Goal: Task Accomplishment & Management: Complete application form

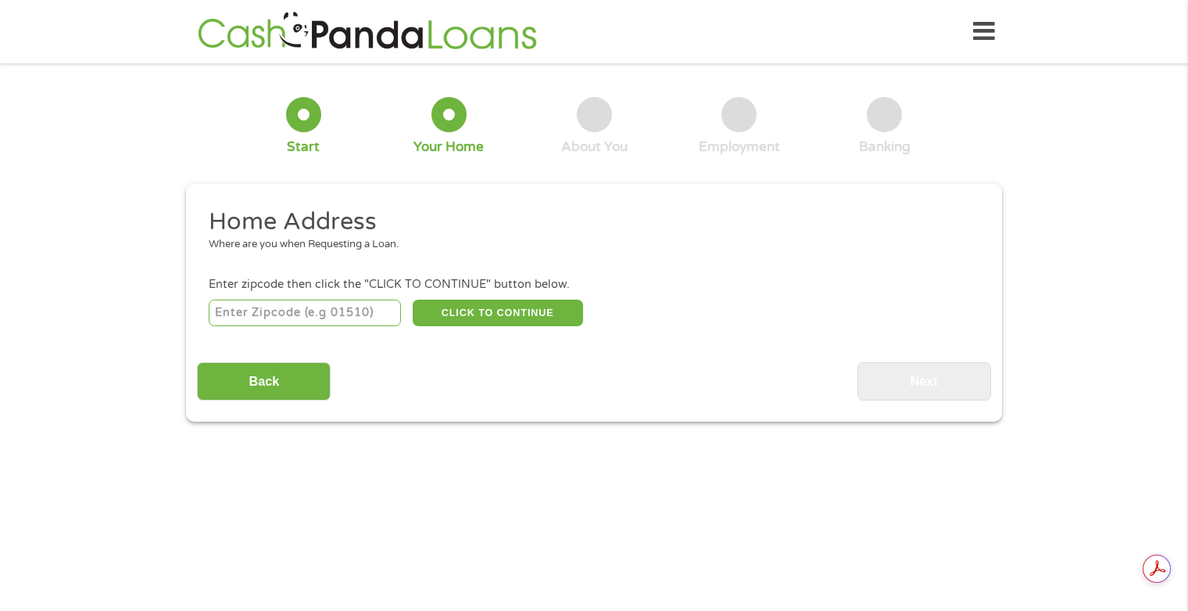
click at [281, 318] on input "number" at bounding box center [305, 312] width 193 height 27
type input "75089"
click at [517, 310] on button "CLICK TO CONTINUE" at bounding box center [498, 312] width 170 height 27
type input "75089"
type input "[PERSON_NAME]"
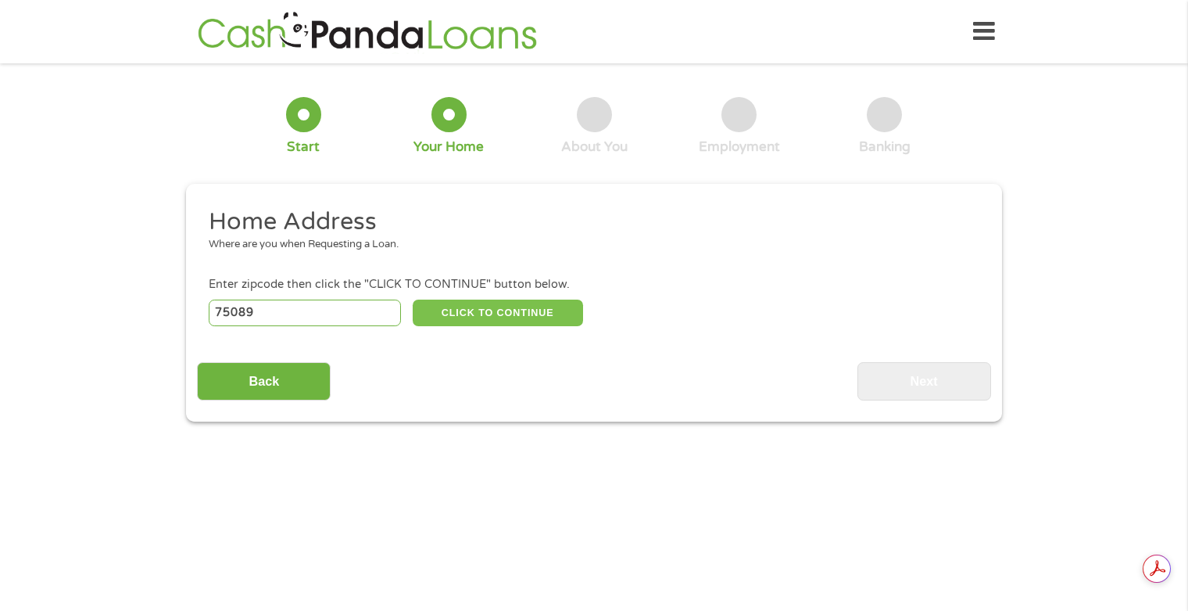
select select "[US_STATE]"
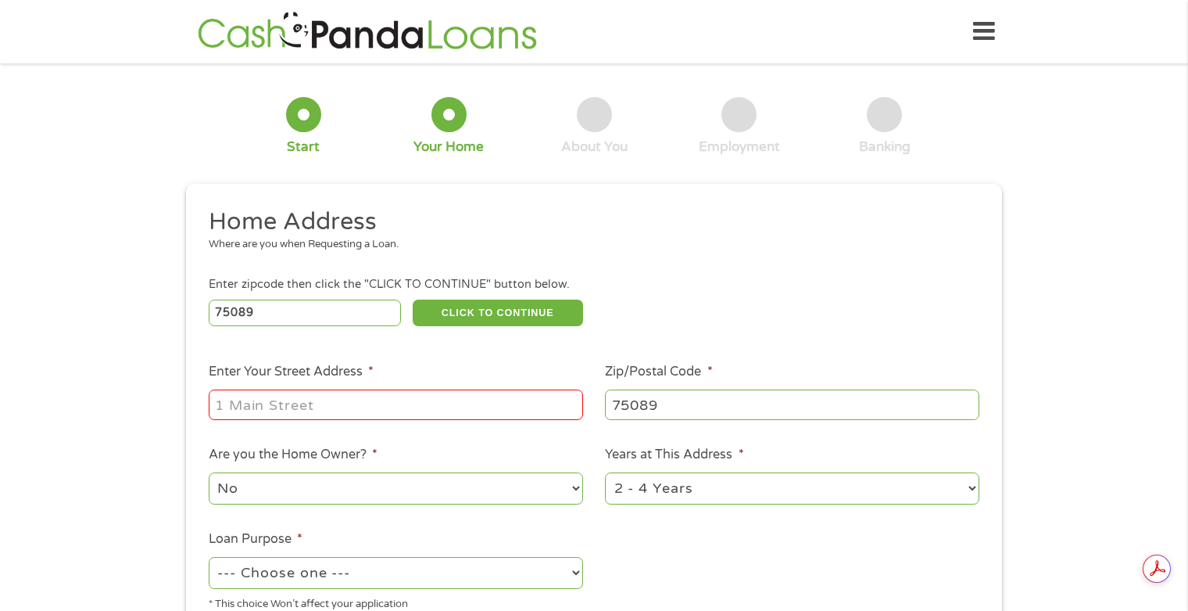
click at [387, 403] on input "Enter Your Street Address *" at bounding box center [396, 404] width 375 height 30
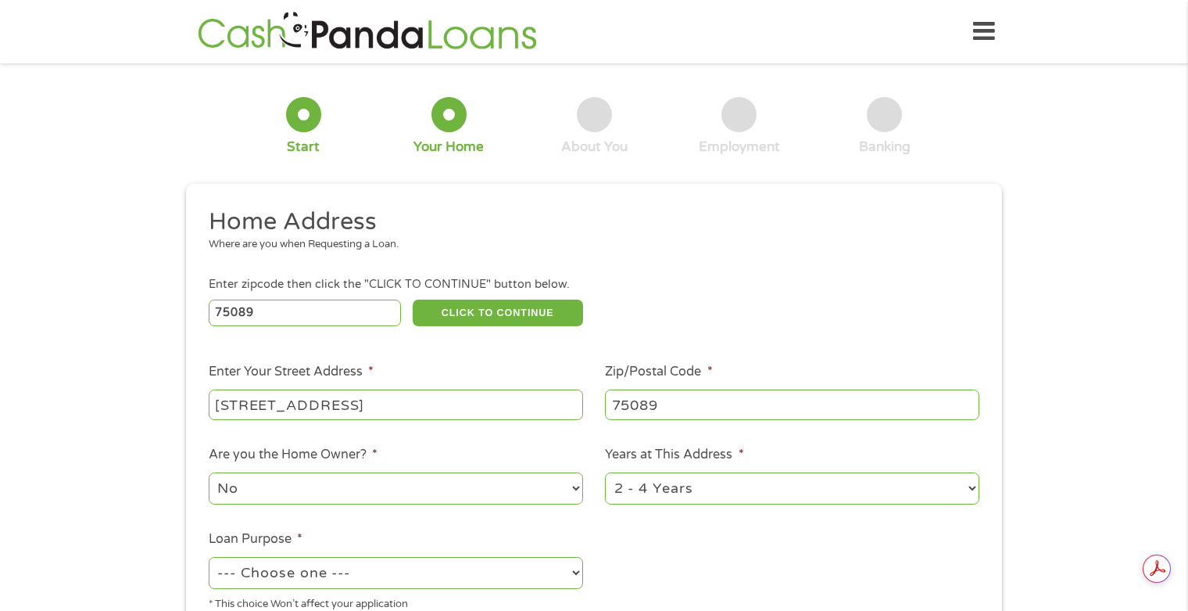
type input "[STREET_ADDRESS]"
type input "75089"
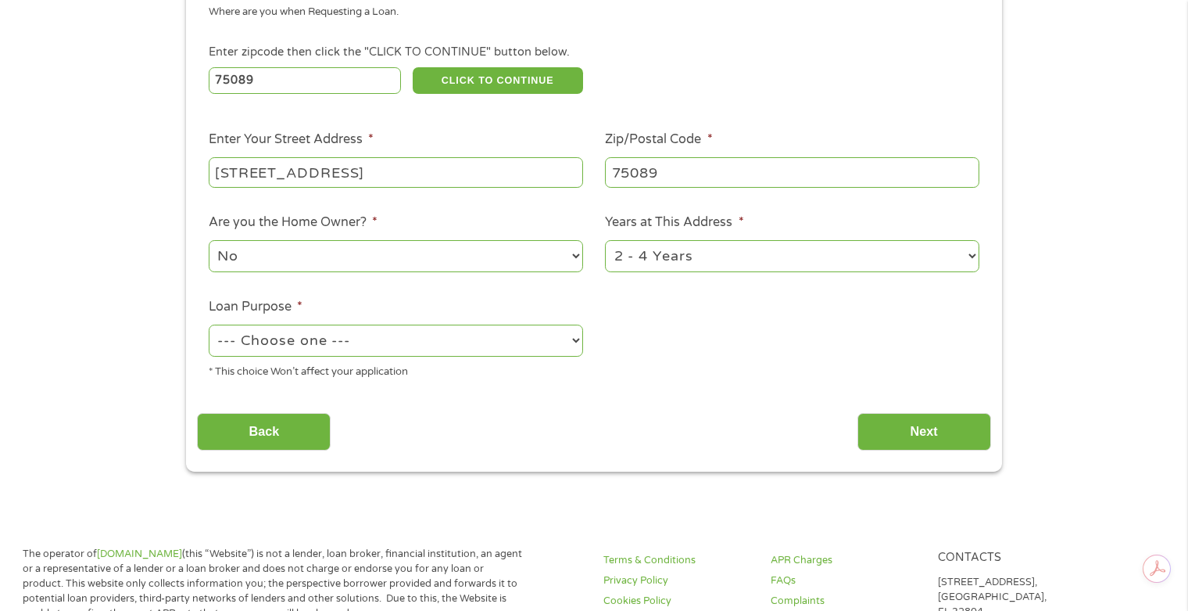
scroll to position [235, 0]
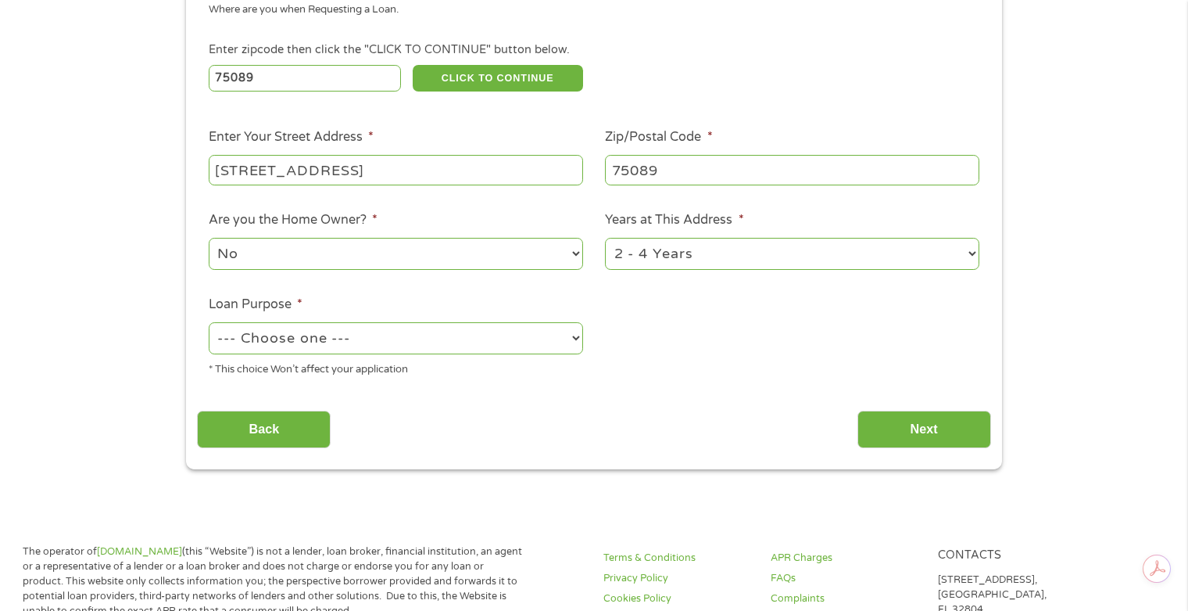
click at [680, 256] on select "1 Year or less 1 - 2 Years 2 - 4 Years Over 4 Years" at bounding box center [792, 254] width 375 height 32
select select "60months"
click at [605, 238] on select "1 Year or less 1 - 2 Years 2 - 4 Years Over 4 Years" at bounding box center [792, 254] width 375 height 32
click at [499, 339] on select "--- Choose one --- Pay Bills Debt Consolidation Home Improvement Major Purchase…" at bounding box center [396, 338] width 375 height 32
select select "majorpurchase"
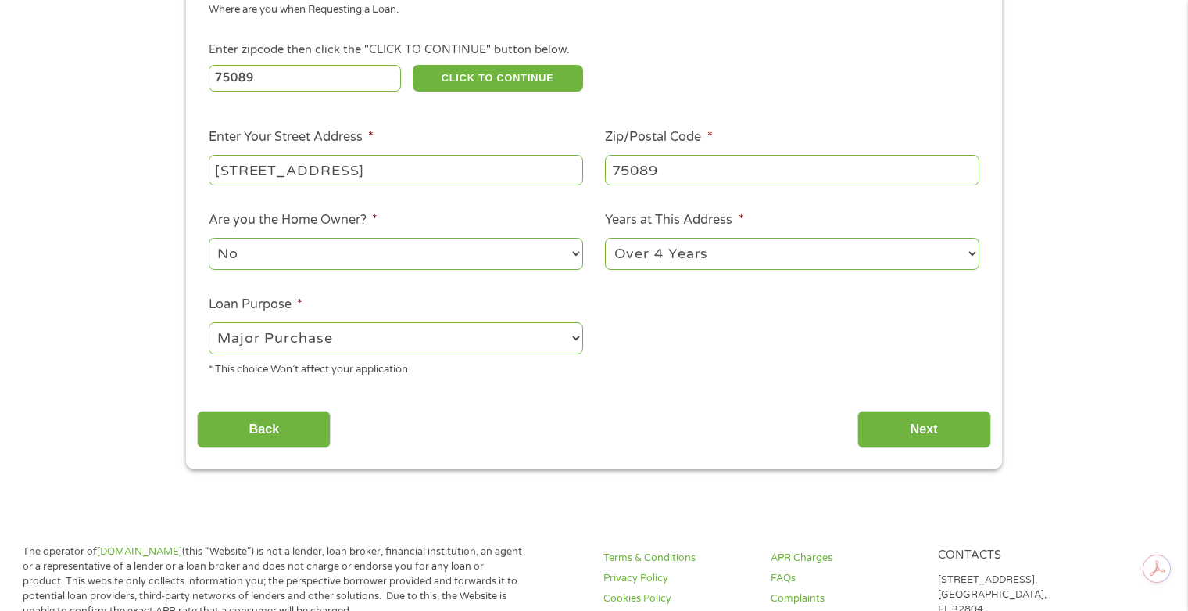
click at [209, 322] on select "--- Choose one --- Pay Bills Debt Consolidation Home Improvement Major Purchase…" at bounding box center [396, 338] width 375 height 32
click at [931, 431] on input "Next" at bounding box center [925, 429] width 134 height 38
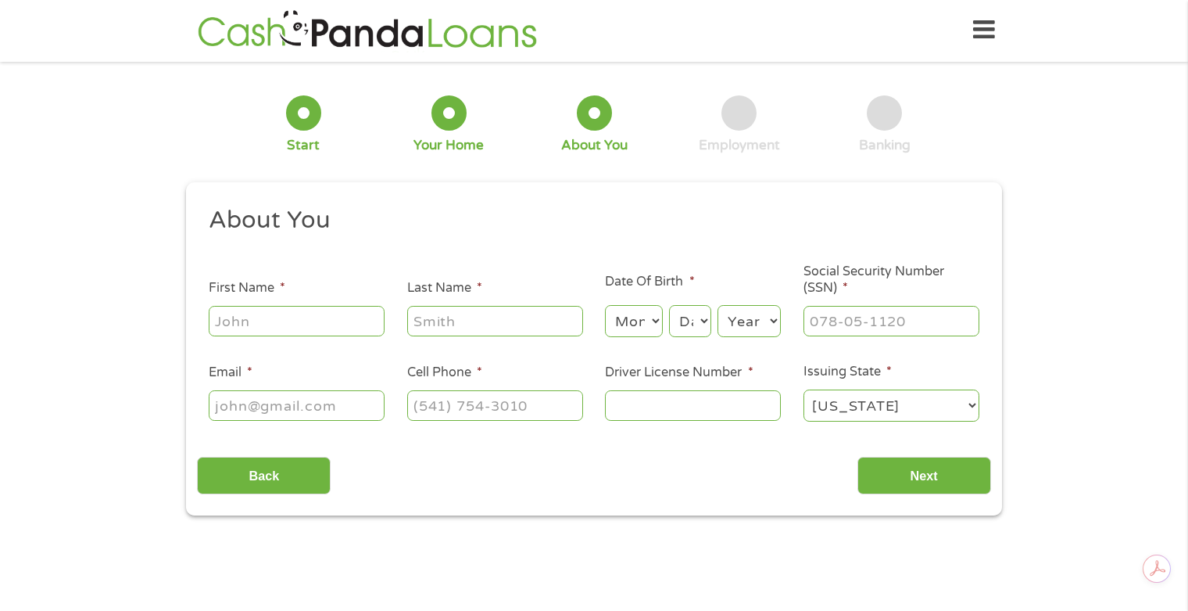
scroll to position [0, 0]
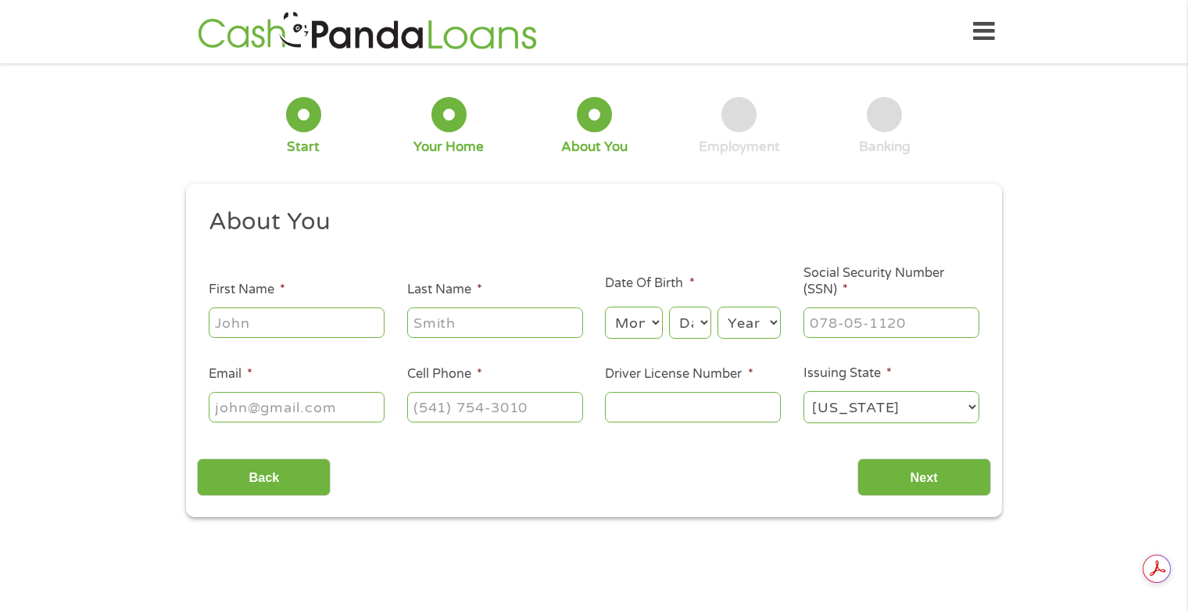
click at [249, 318] on input "First Name *" at bounding box center [297, 322] width 176 height 30
type input "Aisha"
type input "[PERSON_NAME]"
click at [618, 320] on select "Month 1 2 3 4 5 6 7 8 9 10 11 12" at bounding box center [633, 322] width 57 height 32
select select "10"
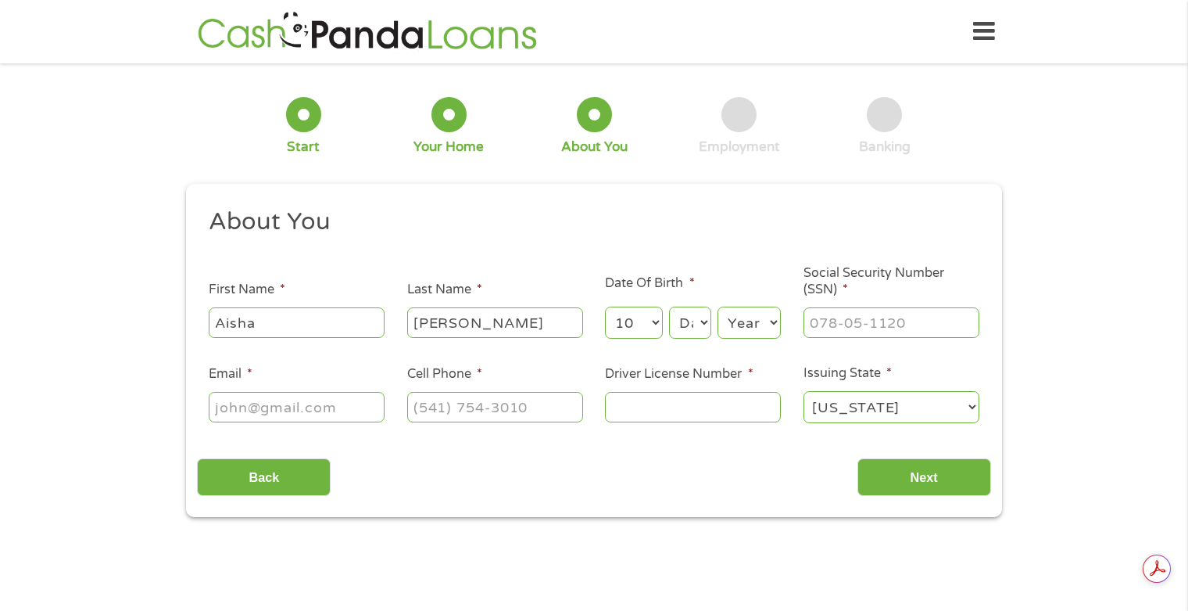
click at [605, 306] on select "Month 1 2 3 4 5 6 7 8 9 10 11 12" at bounding box center [633, 322] width 57 height 32
click at [690, 336] on select "Day 1 2 3 4 5 6 7 8 9 10 11 12 13 14 15 16 17 18 19 20 21 22 23 24 25 26 27 28 …" at bounding box center [690, 322] width 42 height 32
select select "3"
click at [669, 306] on select "Day 1 2 3 4 5 6 7 8 9 10 11 12 13 14 15 16 17 18 19 20 21 22 23 24 25 26 27 28 …" at bounding box center [690, 322] width 42 height 32
click at [741, 314] on select "Year [DATE] 2006 2005 2004 2003 2002 2001 2000 1999 1998 1997 1996 1995 1994 19…" at bounding box center [749, 322] width 63 height 32
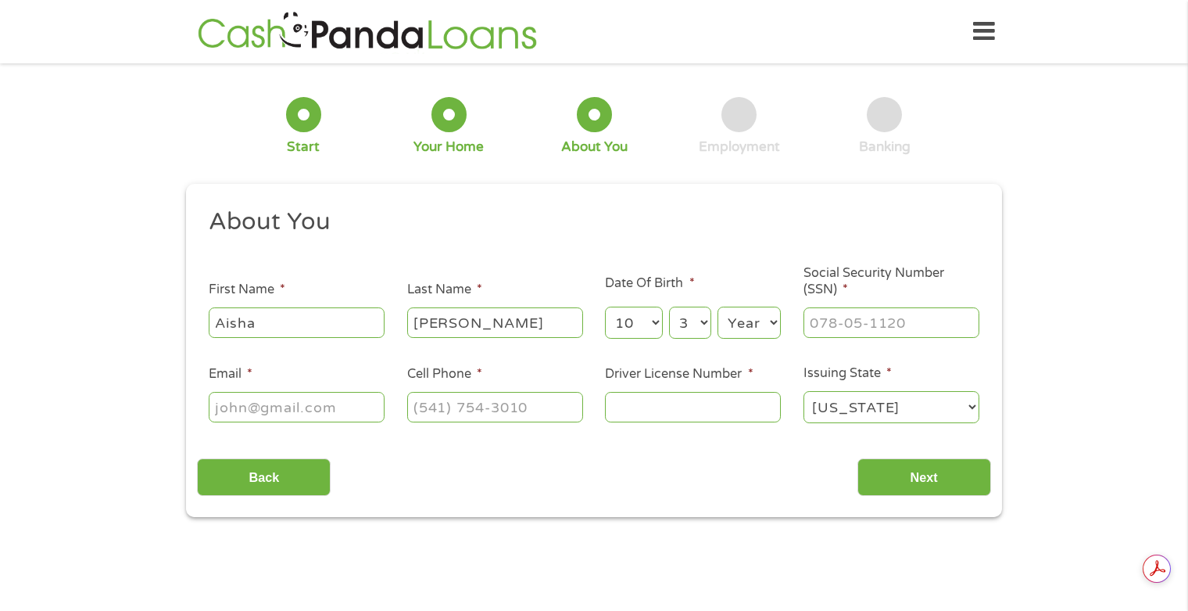
select select "1980"
click at [718, 306] on select "Year [DATE] 2006 2005 2004 2003 2002 2001 2000 1999 1998 1997 1996 1995 1994 19…" at bounding box center [749, 322] width 63 height 32
click at [839, 329] on input "___-__-____" at bounding box center [892, 322] width 176 height 30
type input "258-43-5293"
click at [340, 406] on input "Email *" at bounding box center [297, 407] width 176 height 30
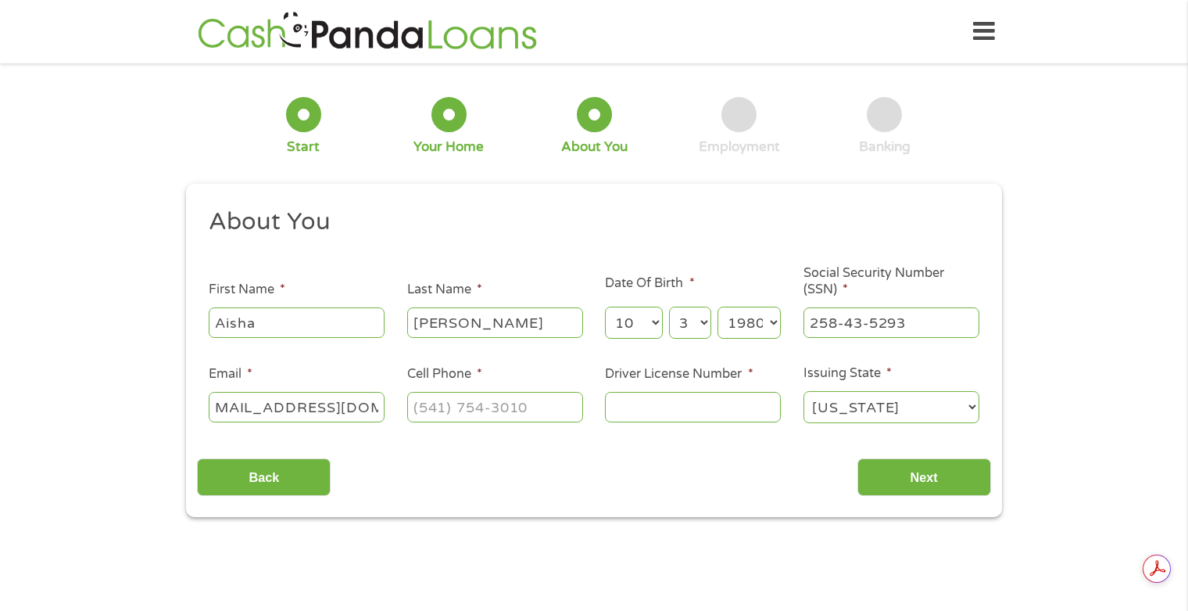
scroll to position [0, 31]
type input "[EMAIL_ADDRESS][DOMAIN_NAME]"
type input "[PHONE_NUMBER]"
type input "25229949"
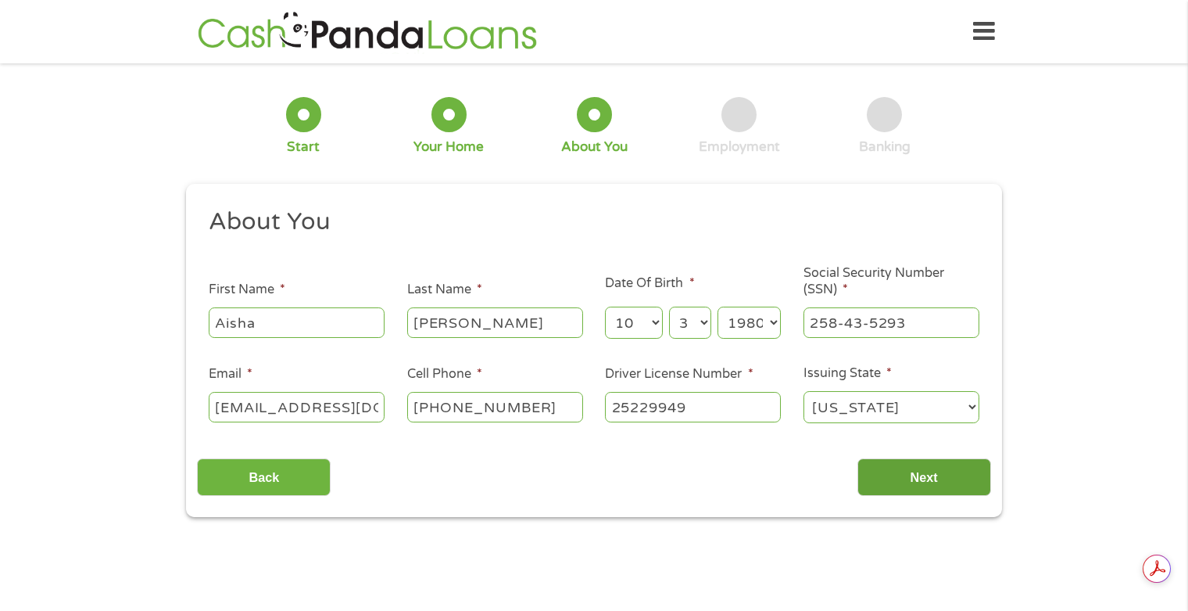
click at [980, 471] on input "Next" at bounding box center [925, 477] width 134 height 38
click at [912, 479] on input "Next" at bounding box center [925, 477] width 134 height 38
click at [908, 470] on input "Next" at bounding box center [925, 477] width 134 height 38
click at [928, 470] on input "Next" at bounding box center [925, 477] width 134 height 38
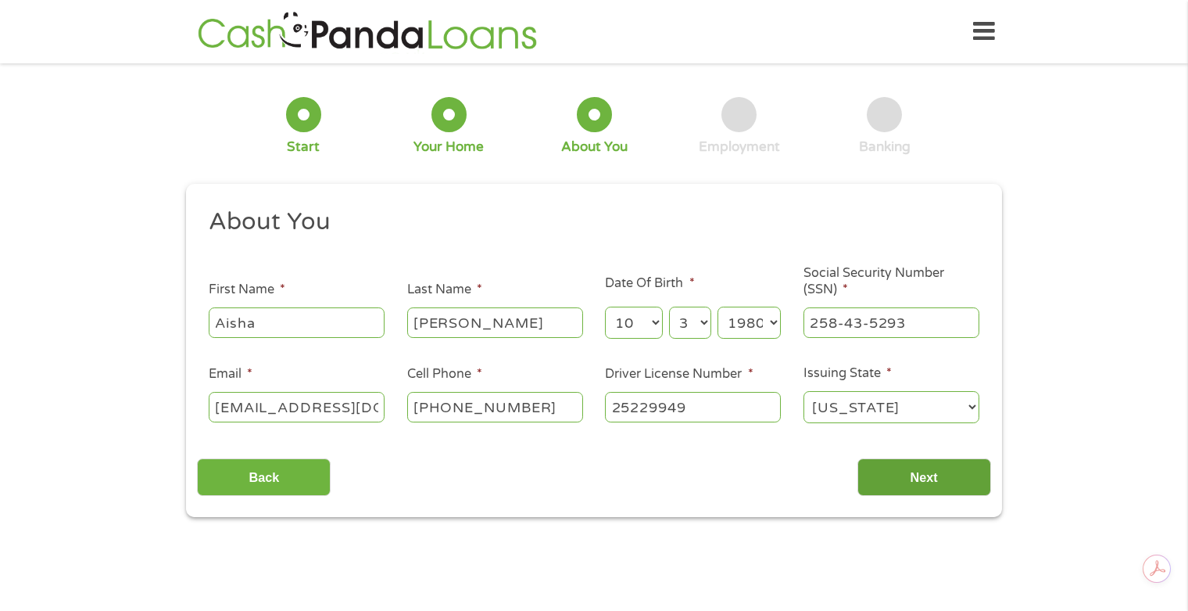
click at [900, 467] on input "Next" at bounding box center [925, 477] width 134 height 38
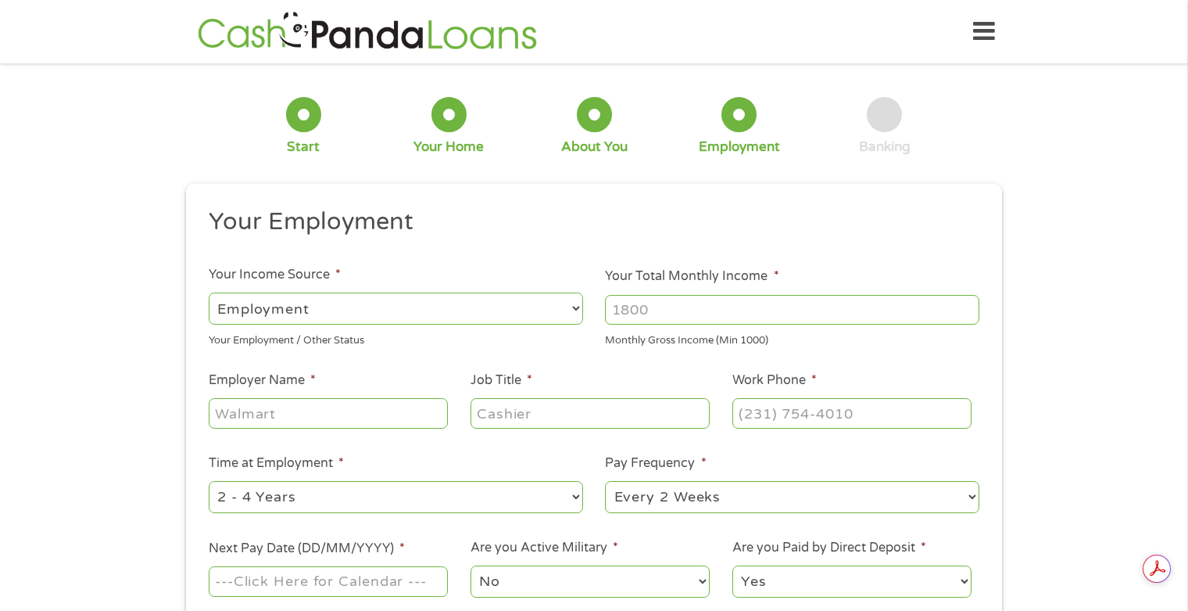
click at [703, 308] on input "Your Total Monthly Income *" at bounding box center [792, 310] width 375 height 30
type input "6250"
click at [409, 416] on input "Employer Name *" at bounding box center [328, 413] width 239 height 30
type input "GBassett"
type input "Claims"
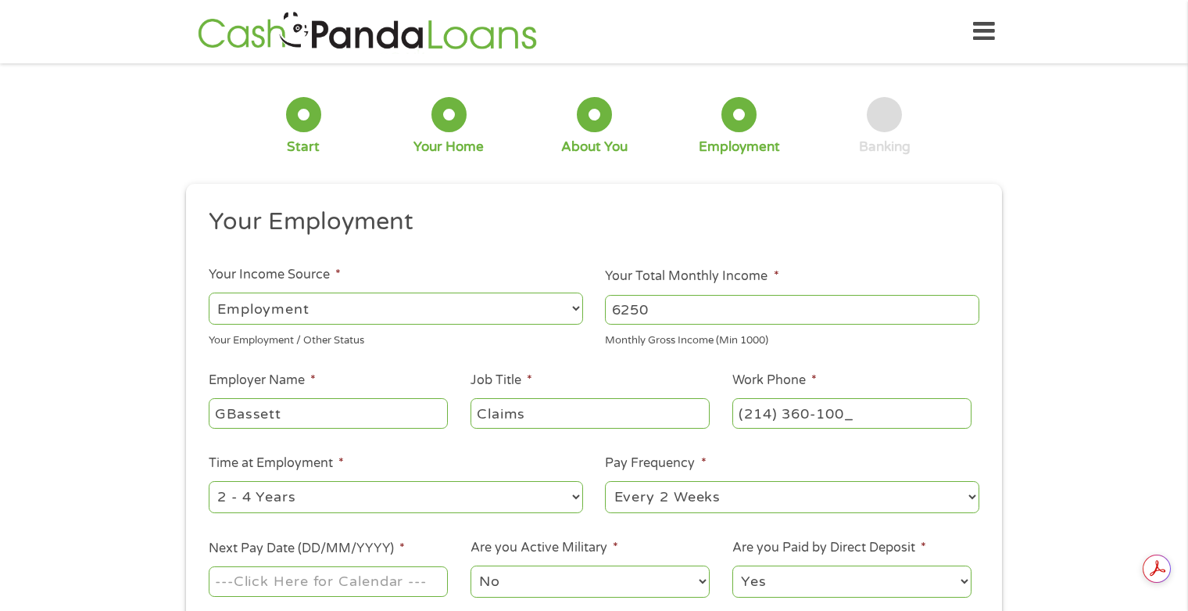
type input "[PHONE_NUMBER]"
click at [354, 503] on select "--- Choose one --- 1 Year or less 1 - 2 Years 2 - 4 Years Over 4 Years" at bounding box center [396, 497] width 375 height 32
select select "60months"
click at [209, 481] on select "--- Choose one --- 1 Year or less 1 - 2 Years 2 - 4 Years Over 4 Years" at bounding box center [396, 497] width 375 height 32
click at [762, 491] on select "--- Choose one --- Every 2 Weeks Every Week Monthly Semi-Monthly" at bounding box center [792, 497] width 375 height 32
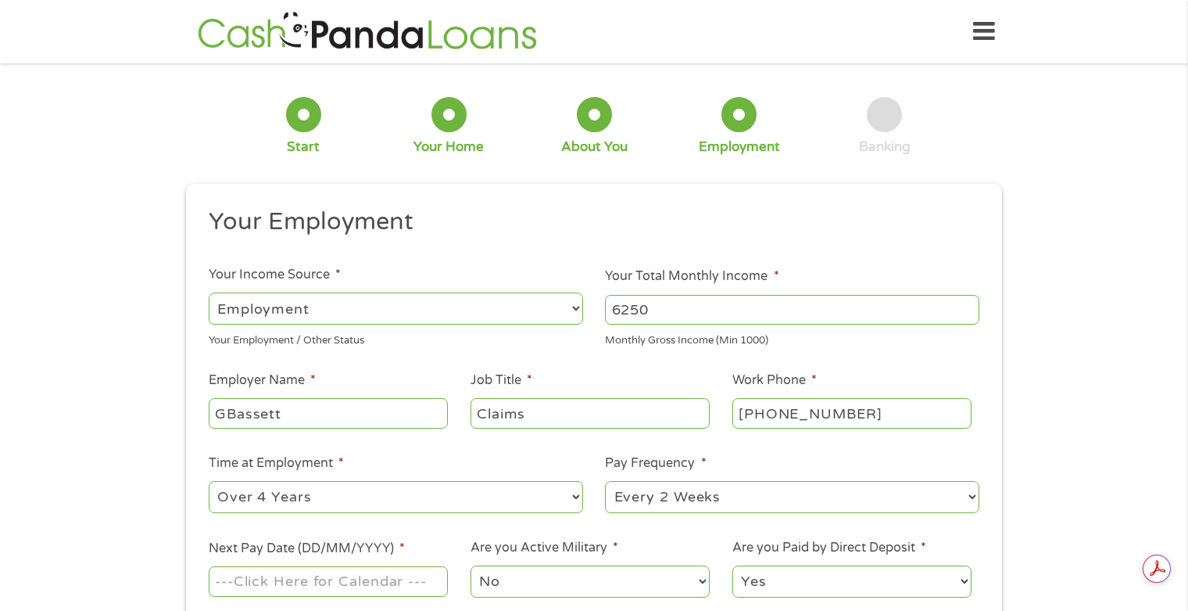
click at [761, 465] on li "Pay Frequency * --- Choose one --- Every 2 Weeks Every Week Monthly Semi-Monthly" at bounding box center [792, 484] width 397 height 62
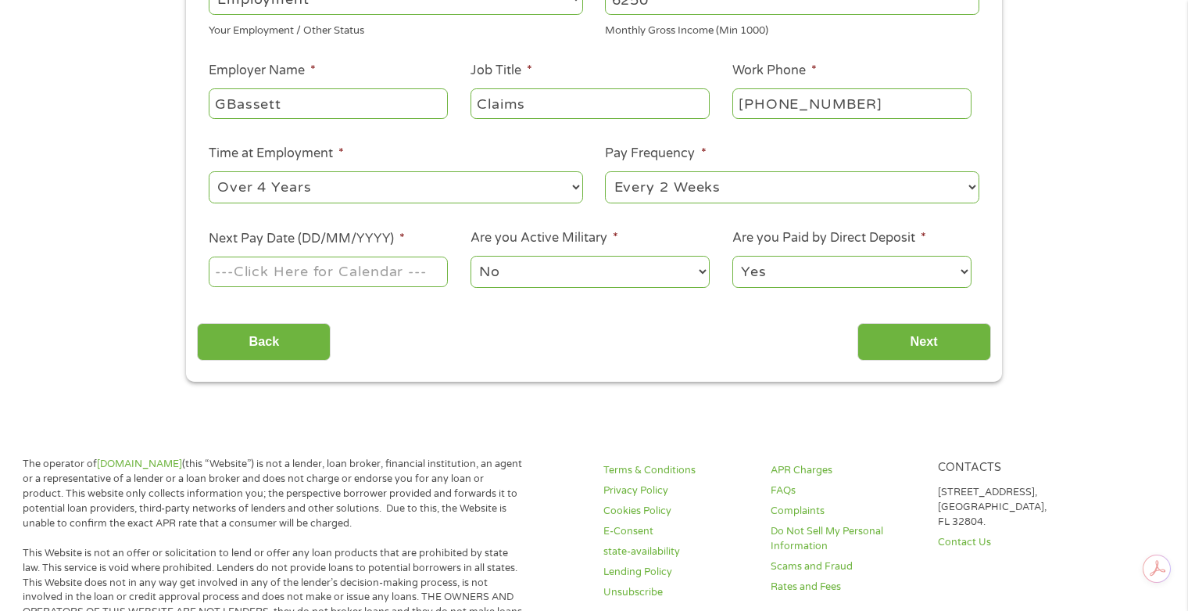
scroll to position [313, 0]
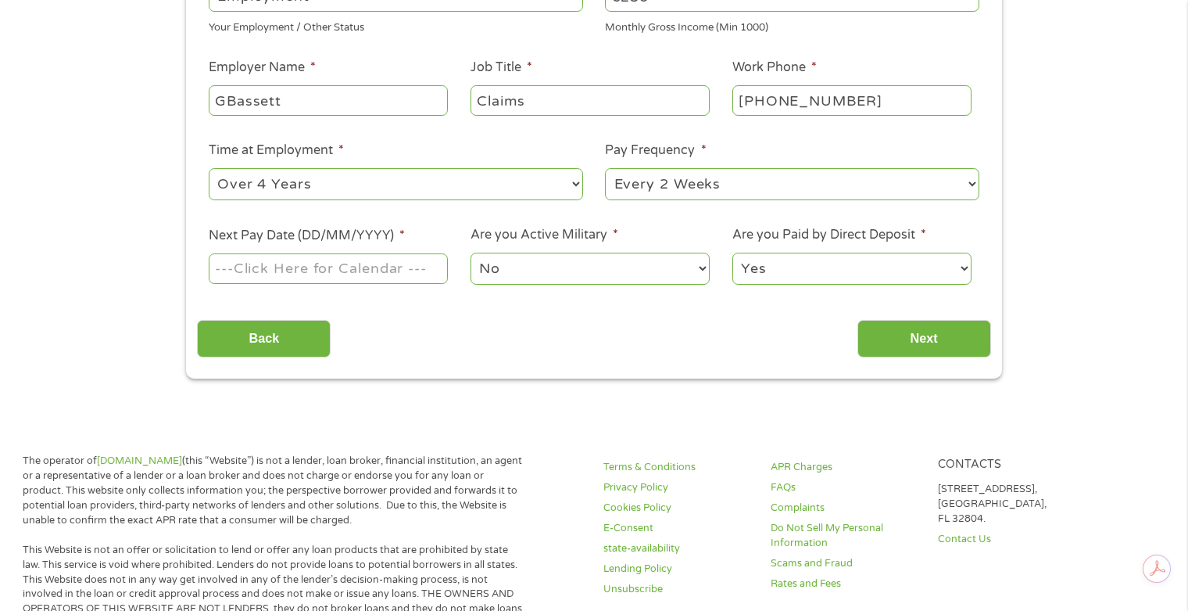
click at [230, 269] on body "Home Get Loan Offer How it works FAQs Blog Cash Loans Quick Loans Online Loans …" at bounding box center [594, 614] width 1188 height 1855
click at [331, 265] on input "Next Pay Date (DD/MM/YYYY) *" at bounding box center [328, 268] width 239 height 30
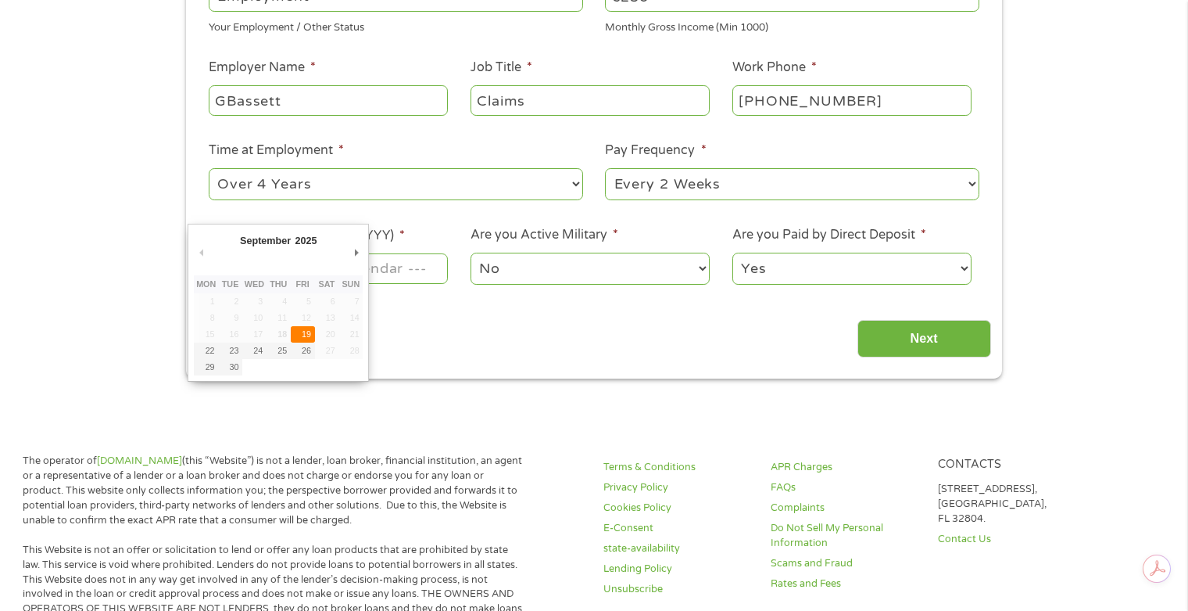
type input "[DATE]"
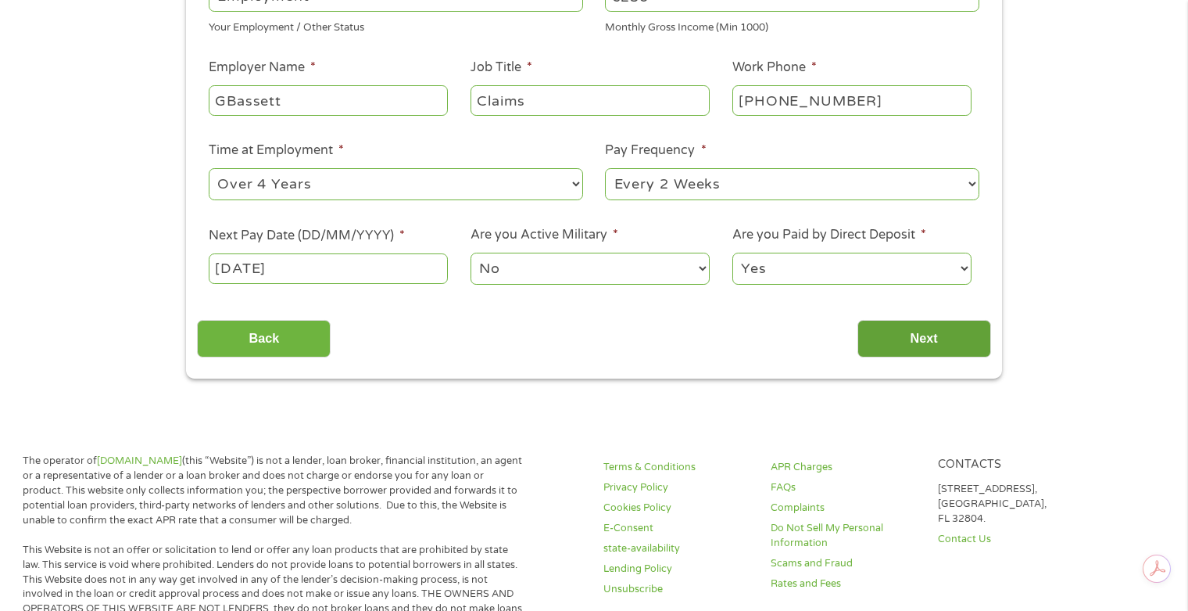
click at [908, 335] on input "Next" at bounding box center [925, 339] width 134 height 38
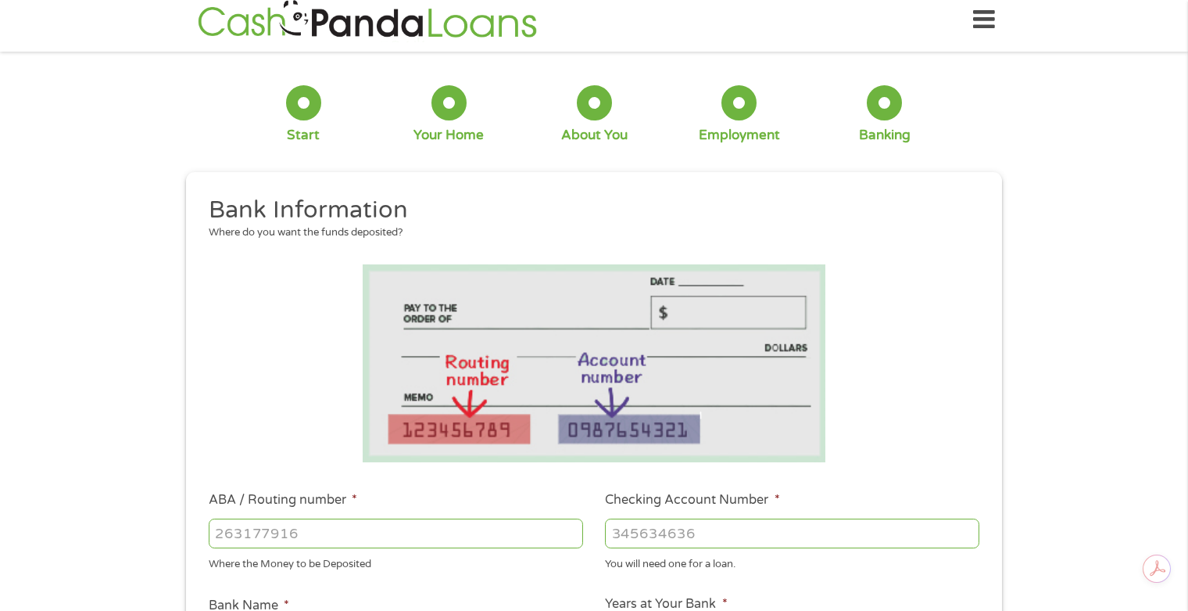
scroll to position [0, 0]
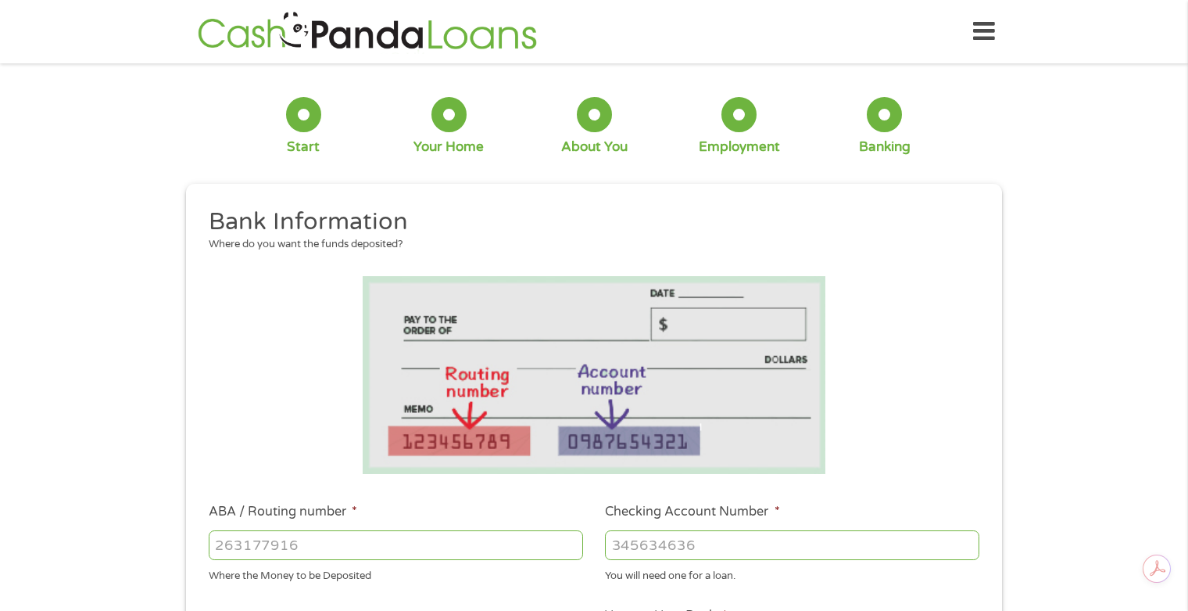
click at [271, 542] on input "ABA / Routing number *" at bounding box center [396, 545] width 375 height 30
type input "111000614"
type input "JPMORGAN CHASE BANK NA"
type input "111000614"
click at [665, 539] on input "Checking Account Number *" at bounding box center [792, 545] width 375 height 30
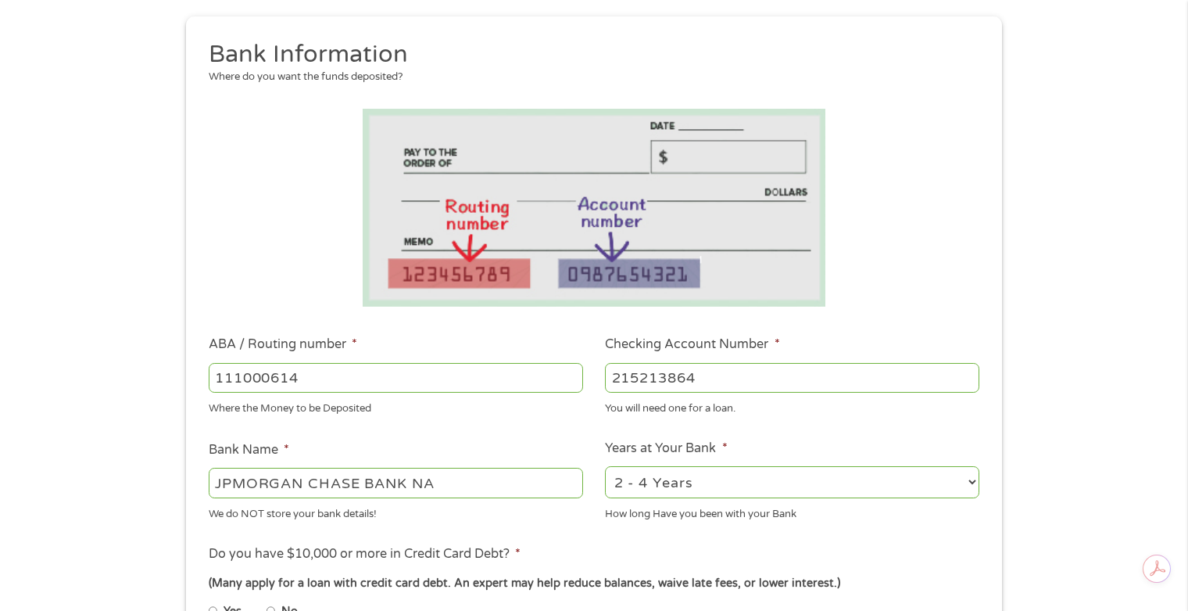
scroll to position [235, 0]
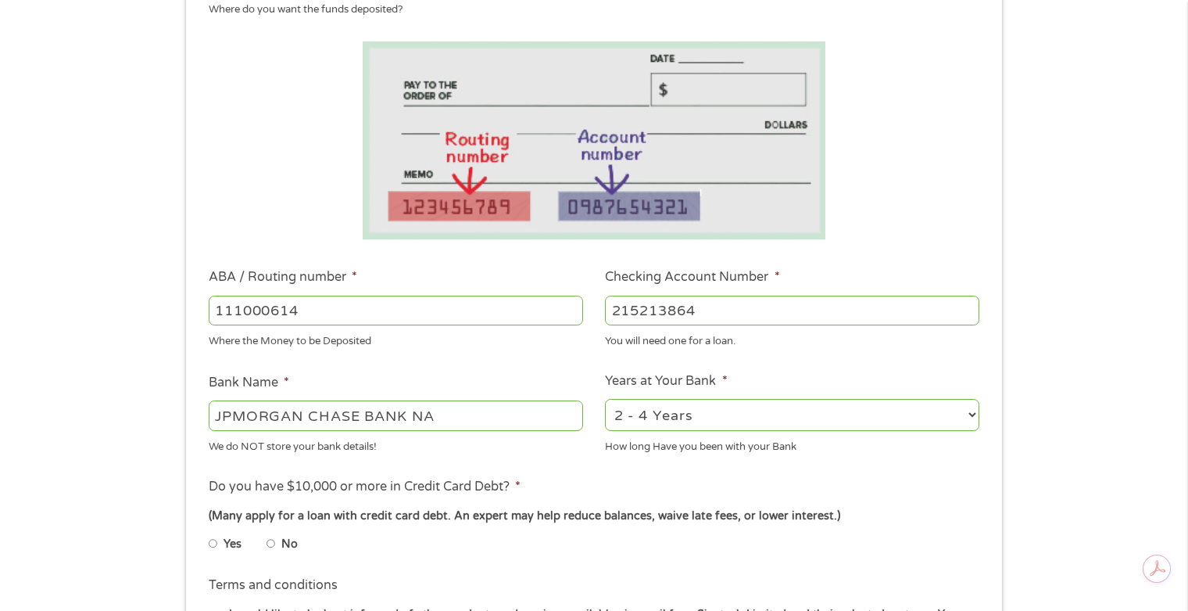
type input "215213864"
click at [679, 411] on select "2 - 4 Years 6 - 12 Months 1 - 2 Years Over 4 Years" at bounding box center [792, 415] width 375 height 32
select select "60months"
click at [605, 399] on select "2 - 4 Years 6 - 12 Months 1 - 2 Years Over 4 Years" at bounding box center [792, 415] width 375 height 32
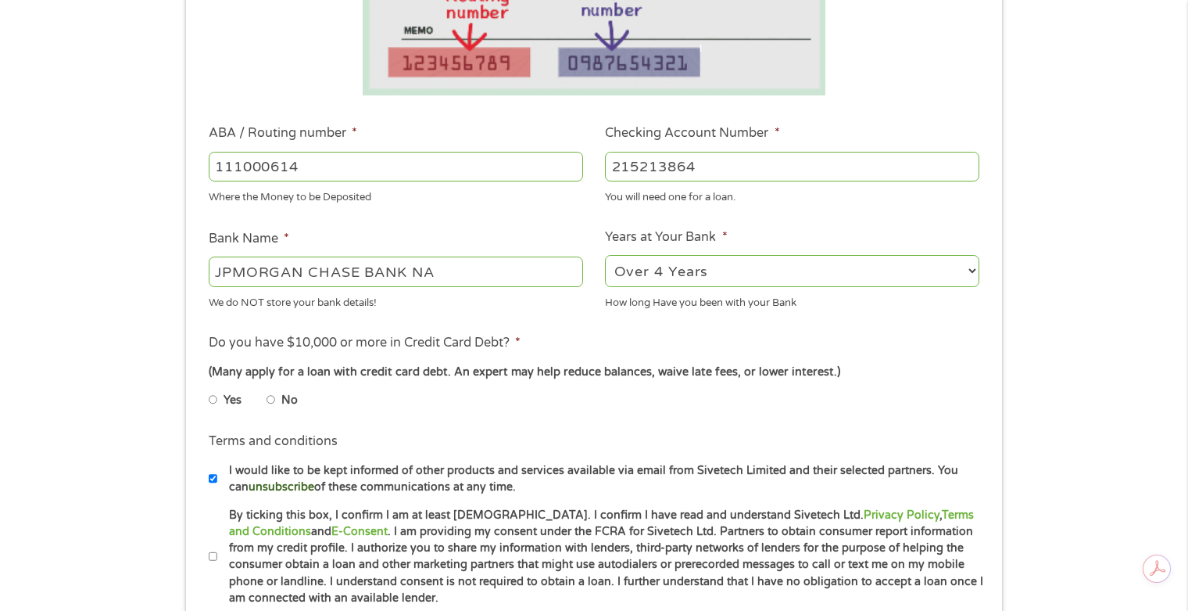
scroll to position [391, 0]
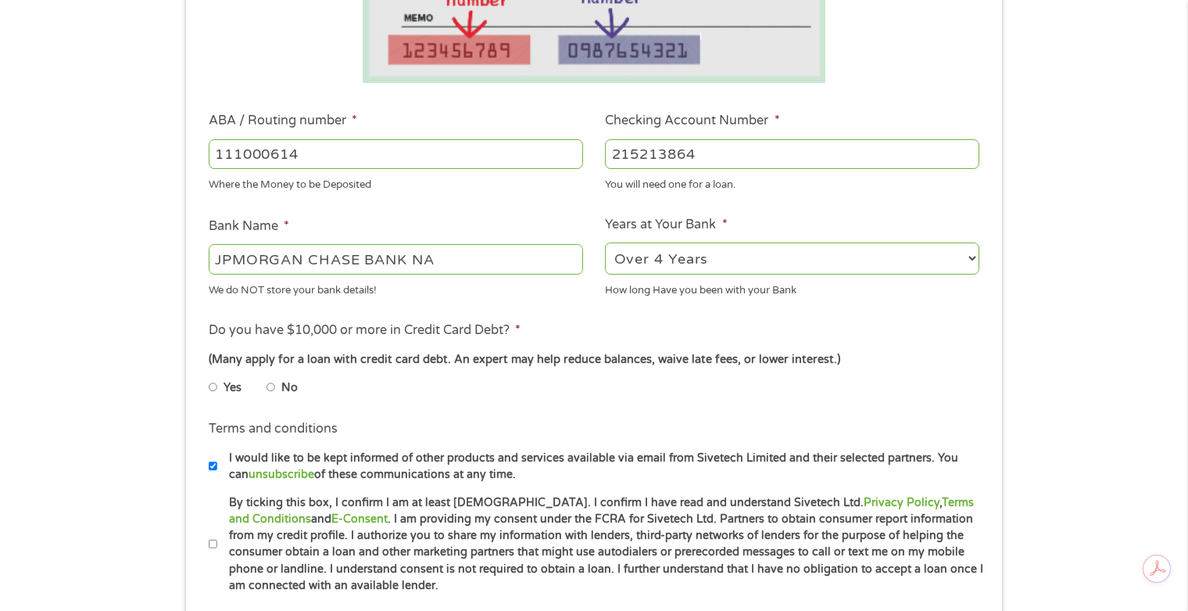
click at [276, 376] on li "No" at bounding box center [295, 387] width 56 height 30
click at [271, 388] on input "No" at bounding box center [271, 387] width 9 height 25
radio input "true"
click at [210, 464] on input "I would like to be kept informed of other products and services available via e…" at bounding box center [213, 465] width 9 height 25
checkbox input "false"
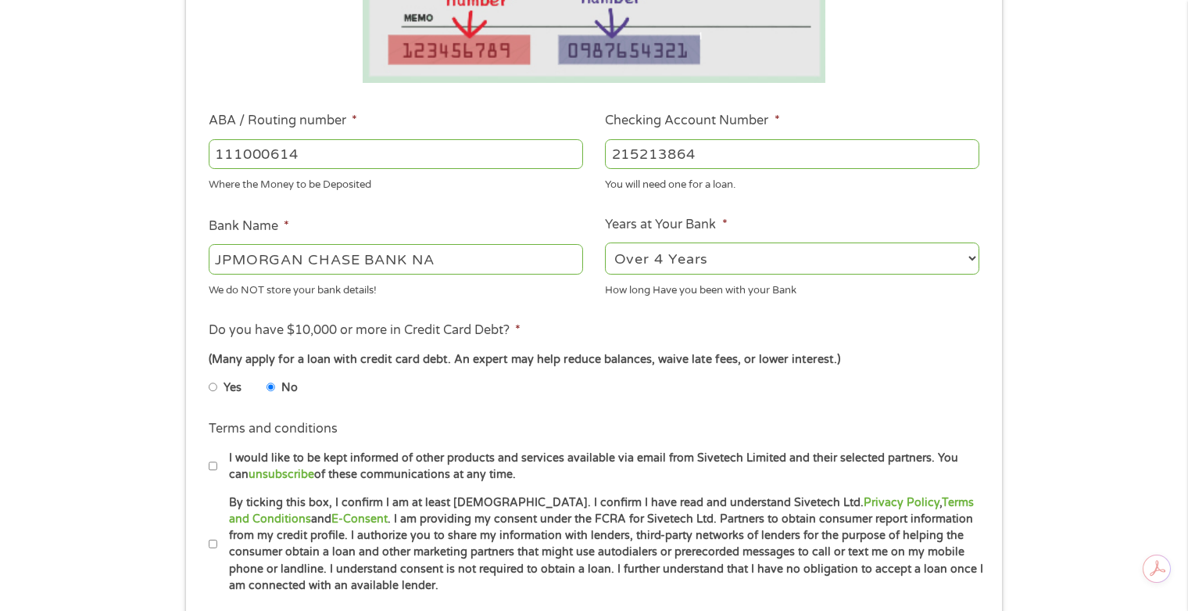
click at [213, 541] on input "By ticking this box, I confirm I am at least [DEMOGRAPHIC_DATA]. I confirm I ha…" at bounding box center [213, 544] width 9 height 25
checkbox input "true"
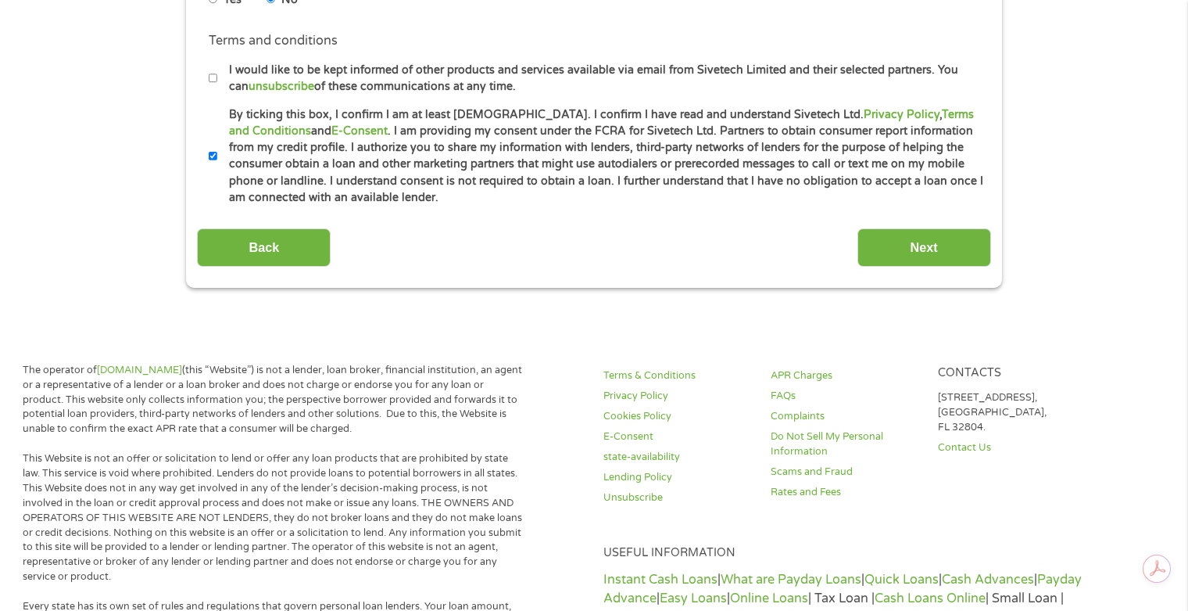
scroll to position [782, 0]
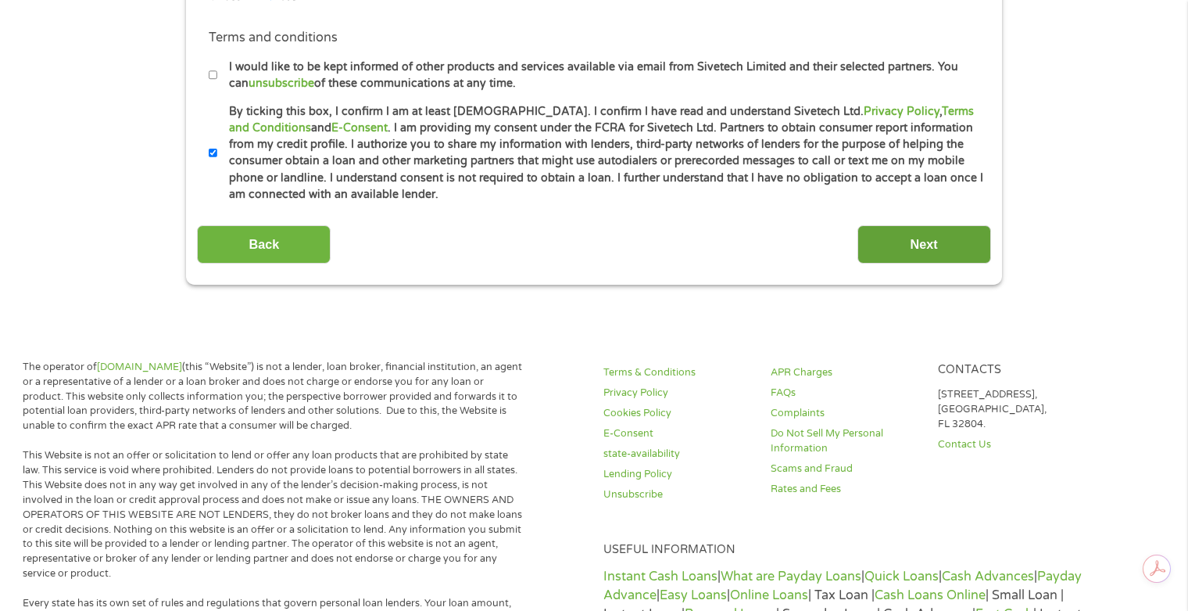
click at [922, 249] on input "Next" at bounding box center [925, 244] width 134 height 38
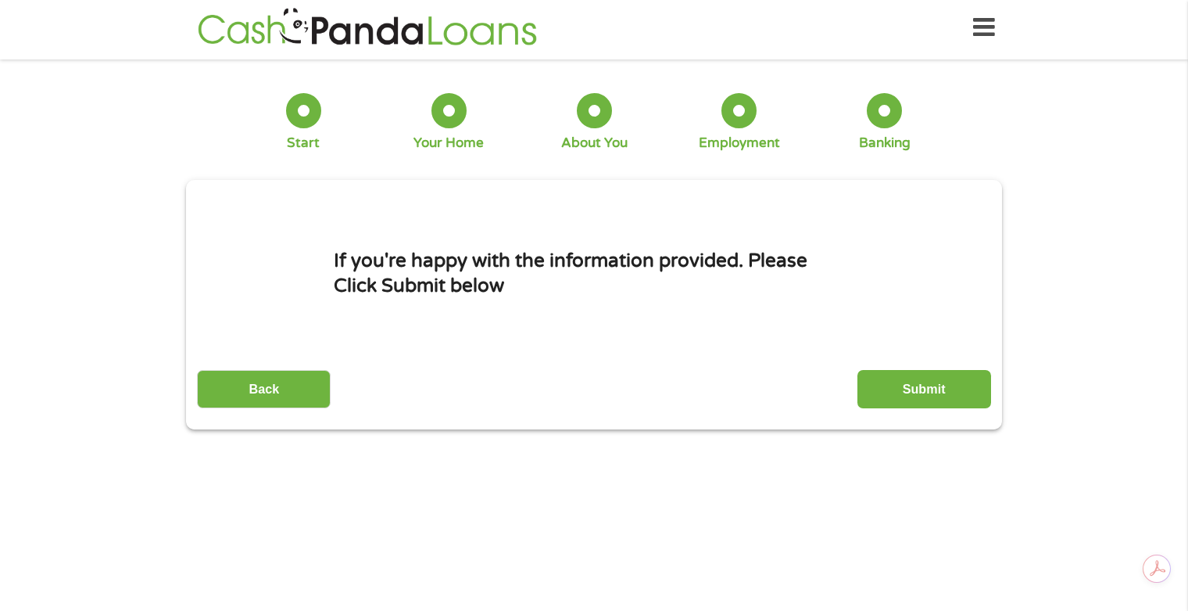
scroll to position [0, 0]
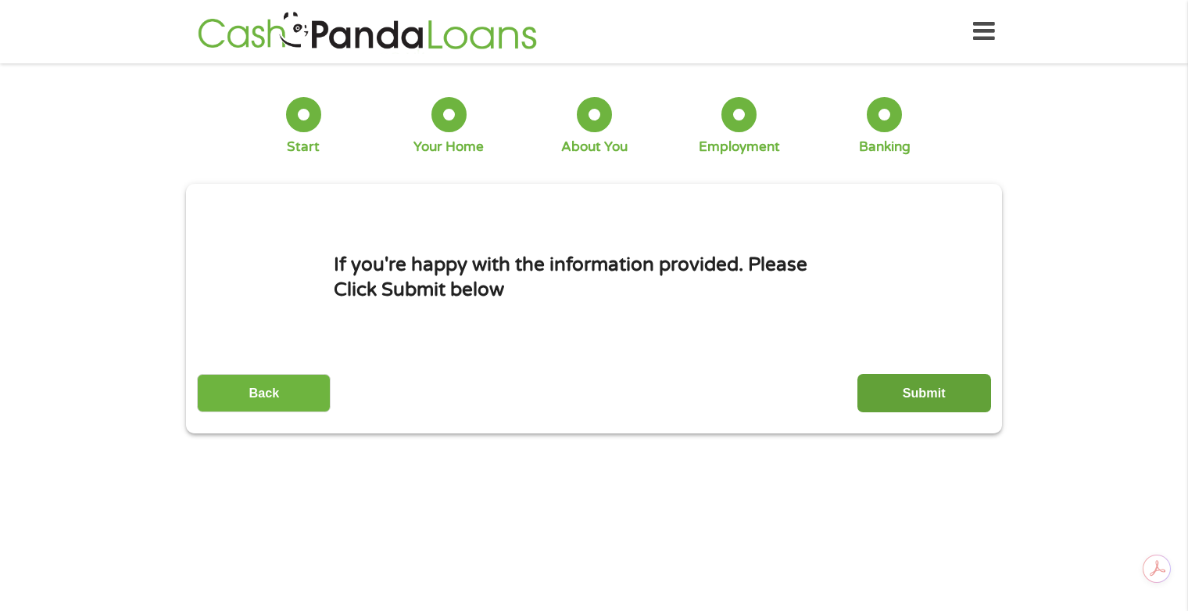
click at [916, 386] on input "Submit" at bounding box center [925, 393] width 134 height 38
